Goal: Task Accomplishment & Management: Manage account settings

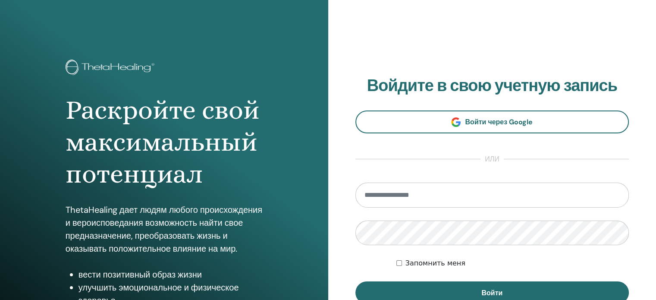
click at [437, 188] on input "email" at bounding box center [493, 195] width 274 height 25
type input "**********"
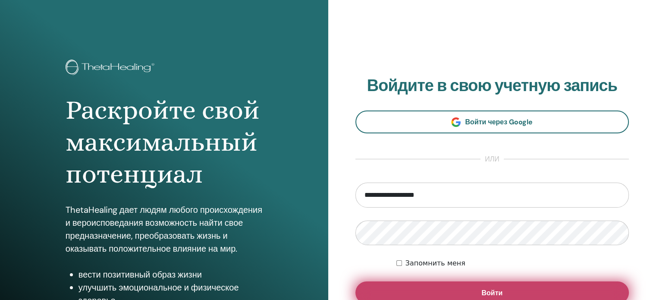
click at [426, 284] on button "Войти" at bounding box center [493, 292] width 274 height 22
